Goal: Information Seeking & Learning: Learn about a topic

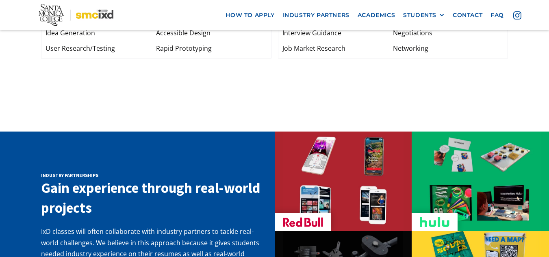
scroll to position [1273, 0]
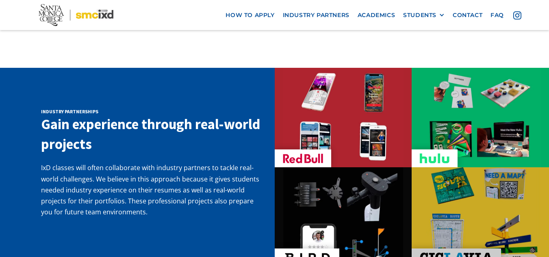
click at [466, 208] on img at bounding box center [480, 216] width 121 height 121
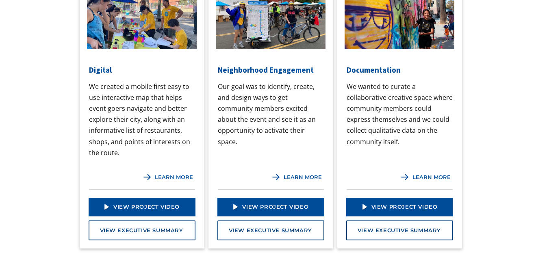
scroll to position [1084, 0]
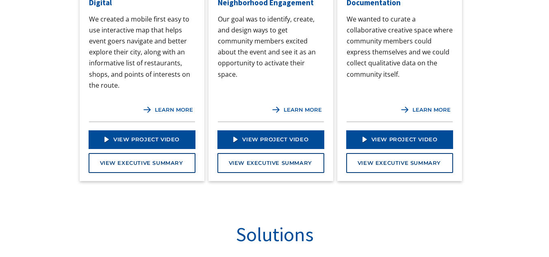
click at [128, 141] on div "View Project Video" at bounding box center [146, 140] width 66 height 7
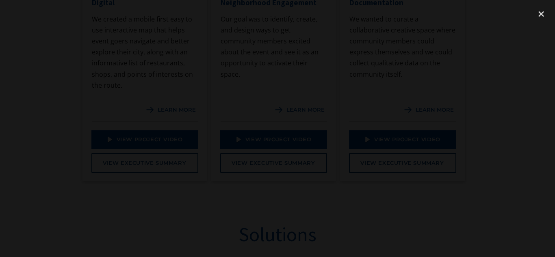
click at [86, 59] on div at bounding box center [277, 128] width 555 height 247
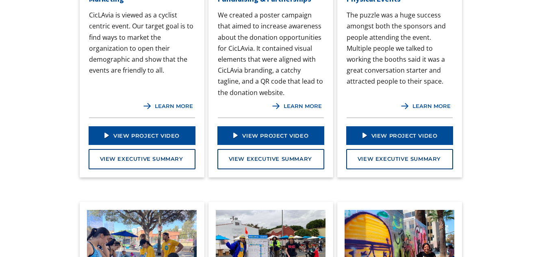
scroll to position [786, 0]
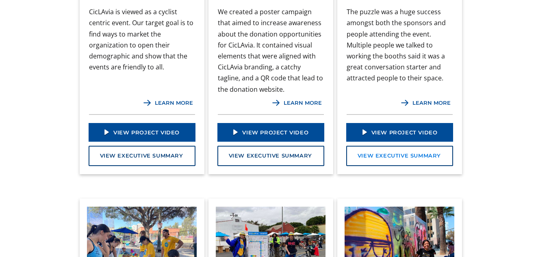
click at [390, 154] on link "View Executive Summary" at bounding box center [399, 156] width 107 height 20
